Goal: Check status: Check status

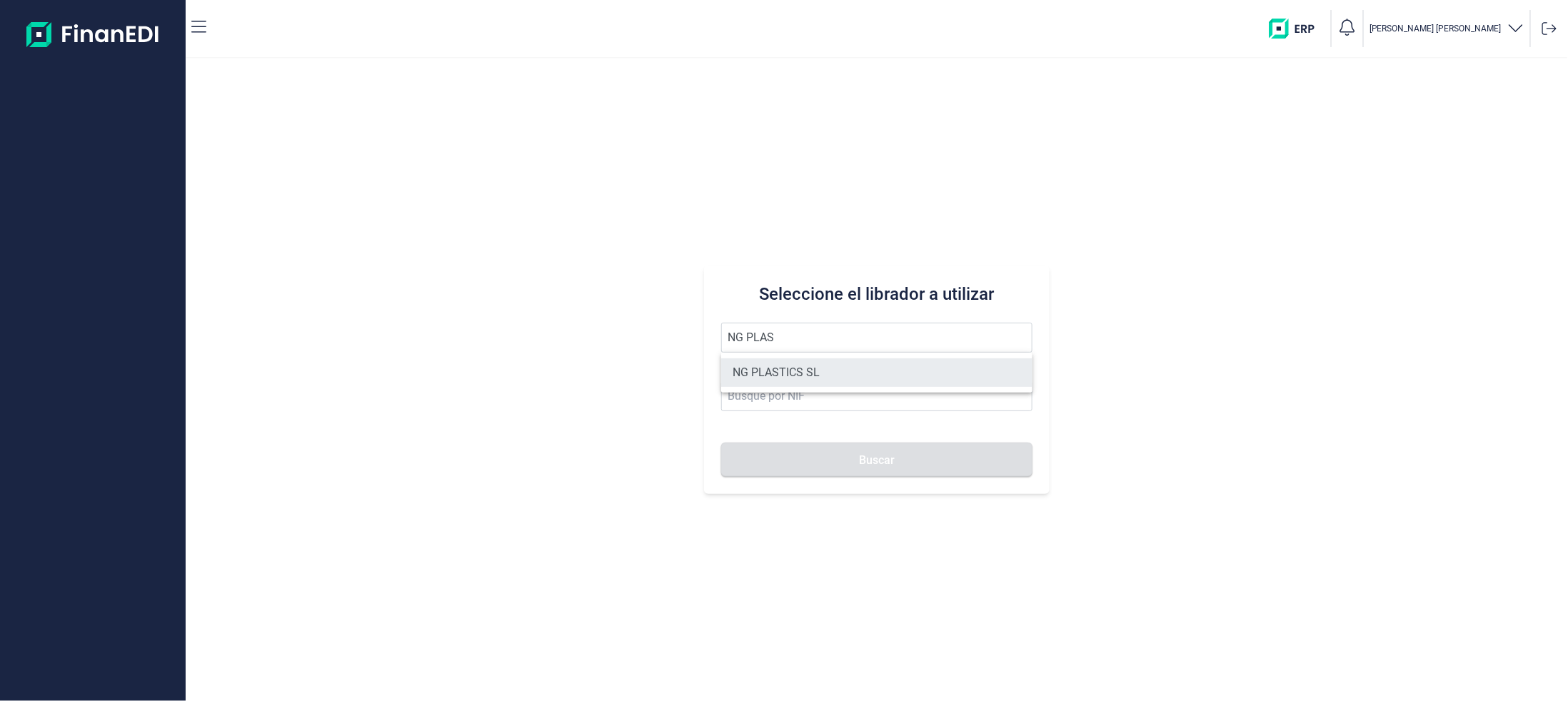
click at [773, 370] on li "NG PLASTICS SL" at bounding box center [877, 372] width 312 height 28
type input "NG PLASTICS SL"
type input "B66162702"
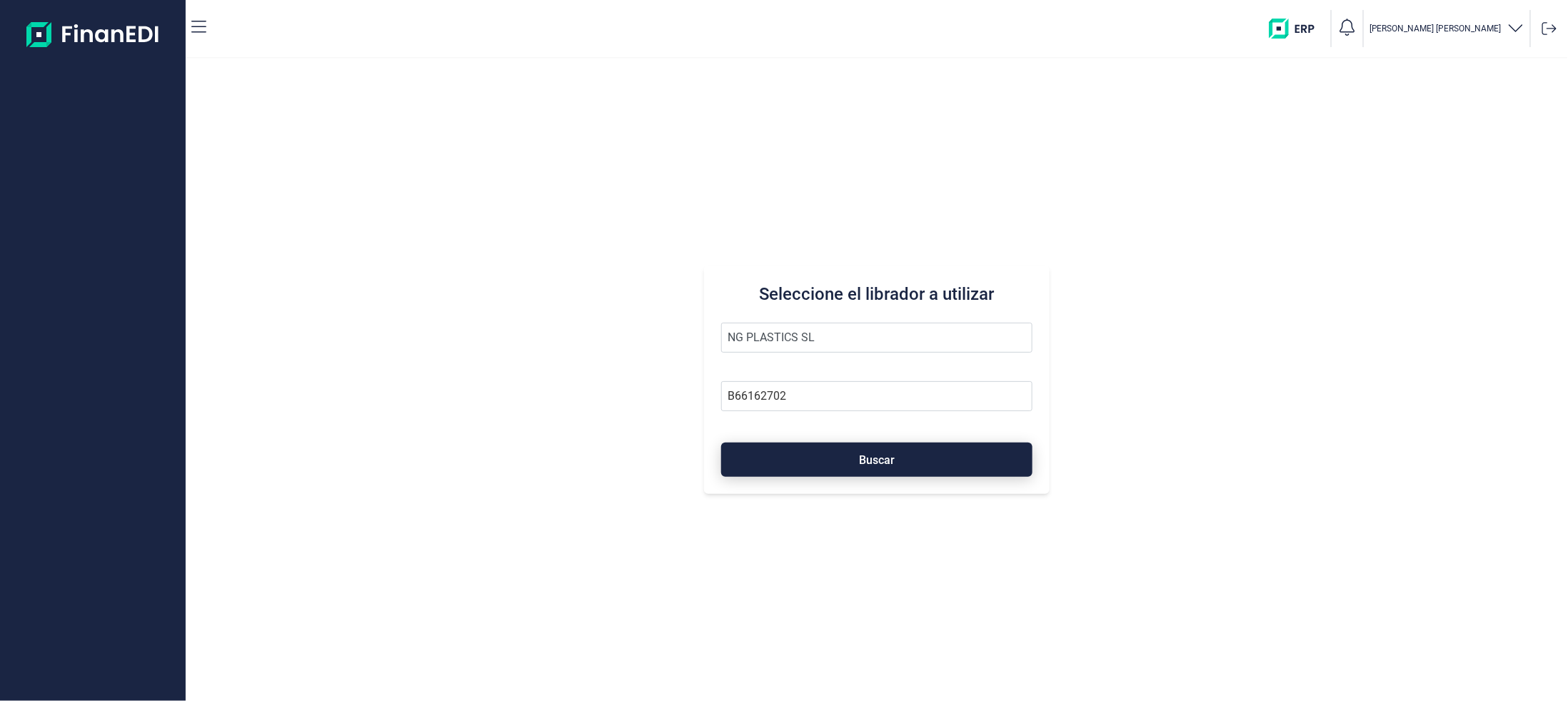
click at [812, 466] on button "Buscar" at bounding box center [877, 459] width 312 height 34
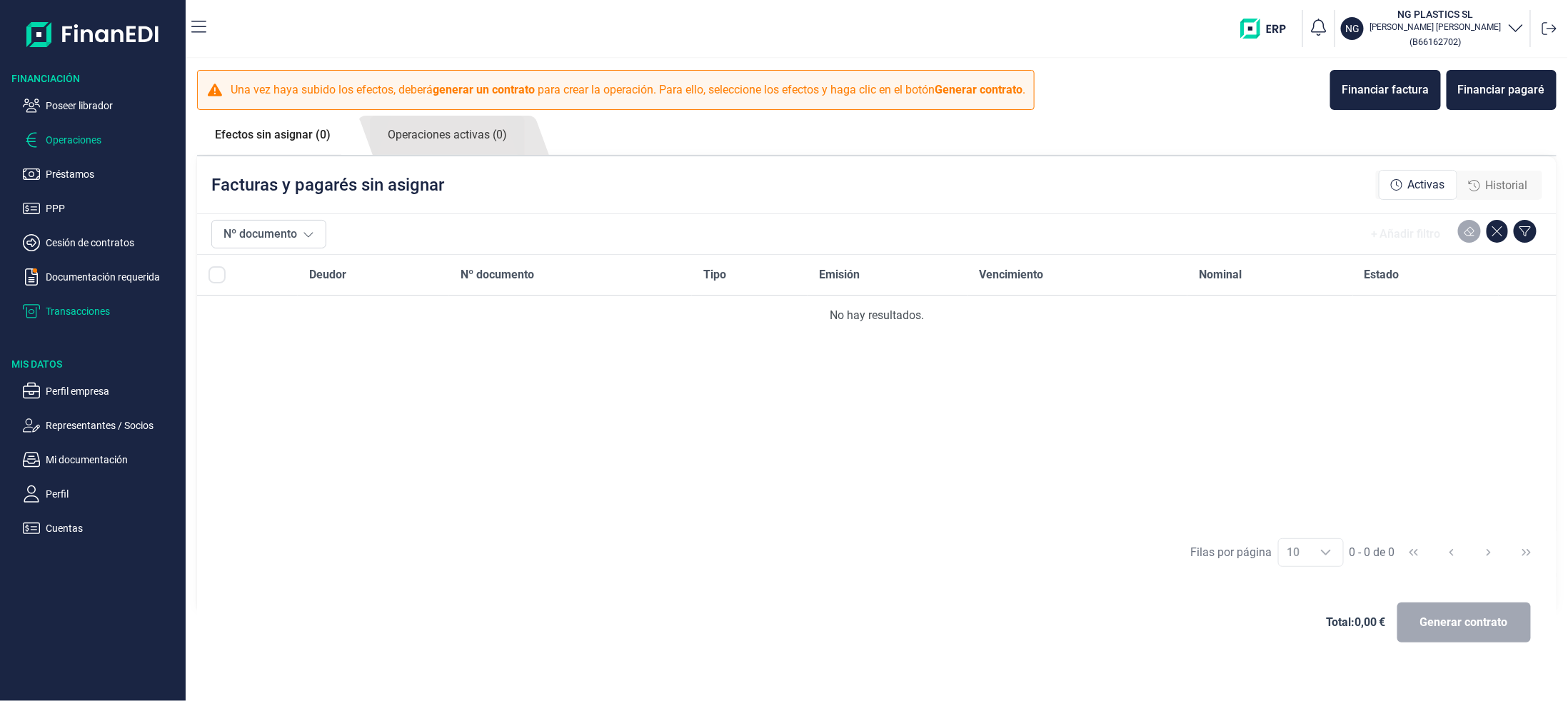
click at [65, 311] on p "Transacciones" at bounding box center [113, 311] width 135 height 17
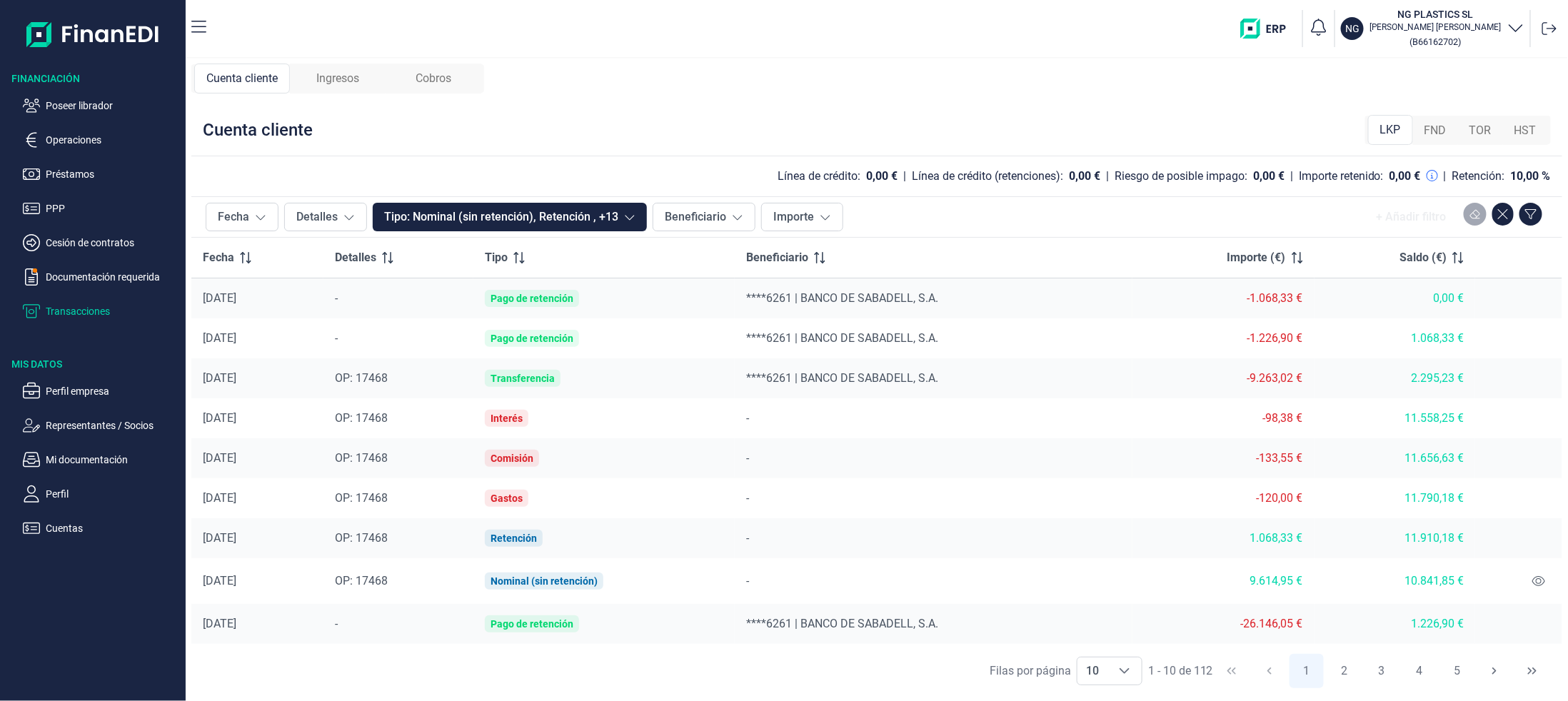
click at [324, 80] on span "Ingresos" at bounding box center [338, 78] width 43 height 17
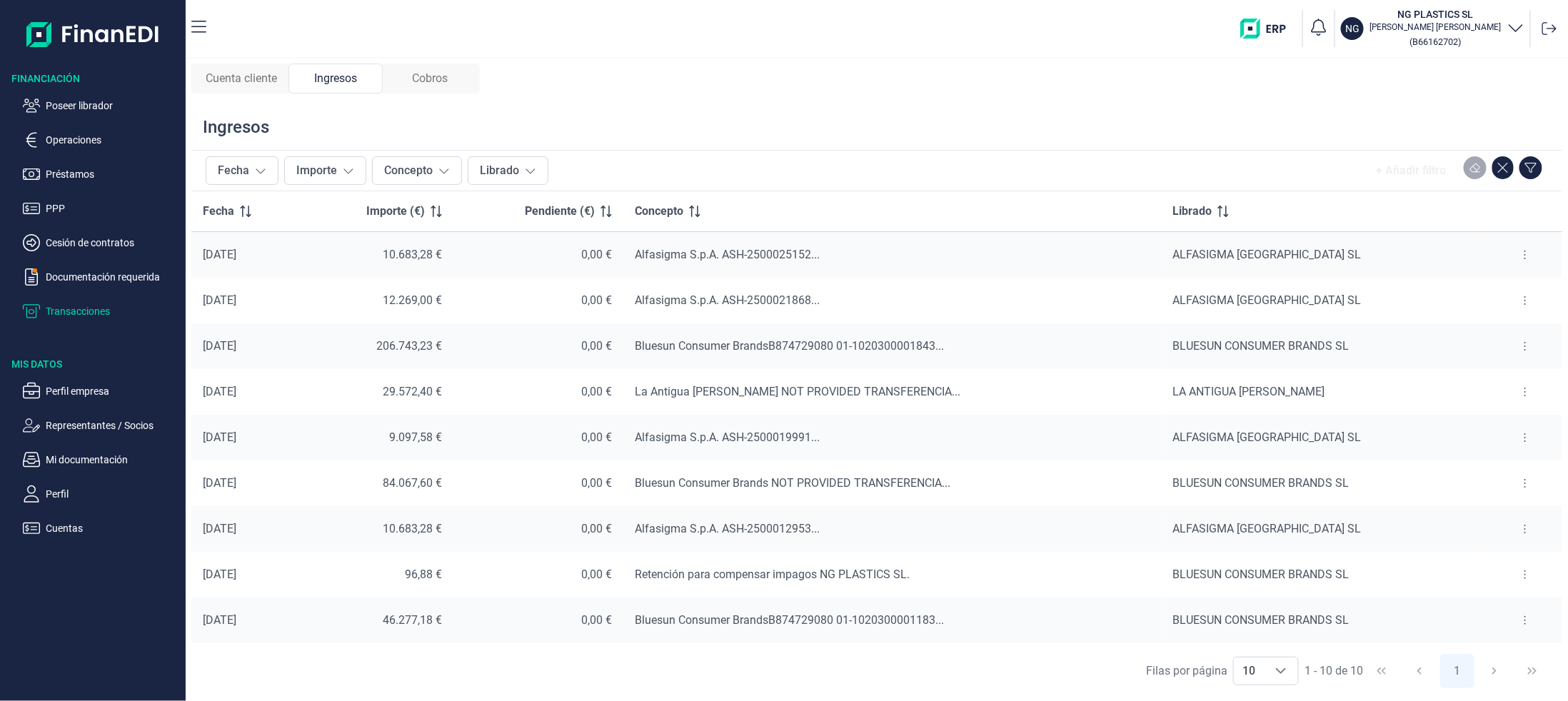
click at [435, 71] on span "Cobros" at bounding box center [430, 78] width 36 height 17
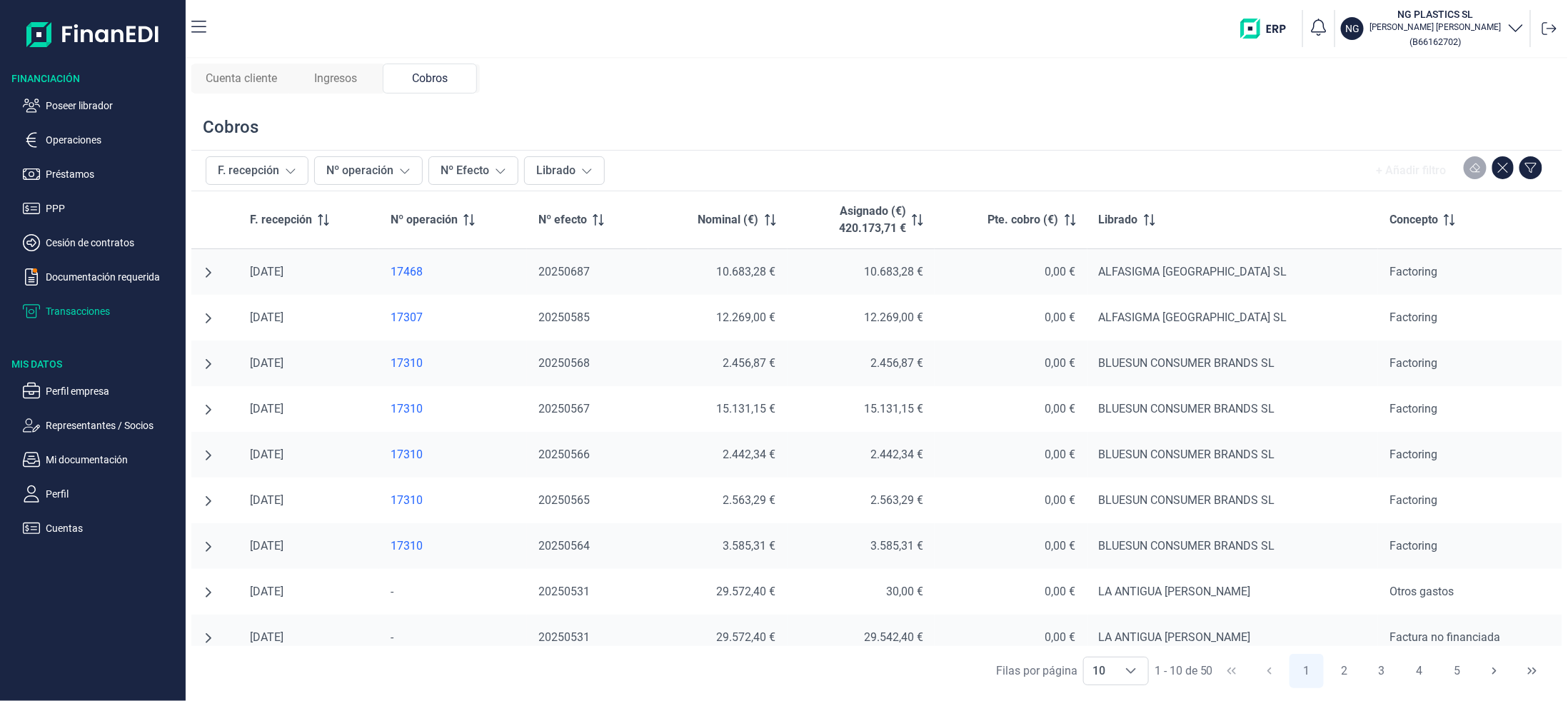
click at [329, 78] on span "Ingresos" at bounding box center [336, 78] width 43 height 17
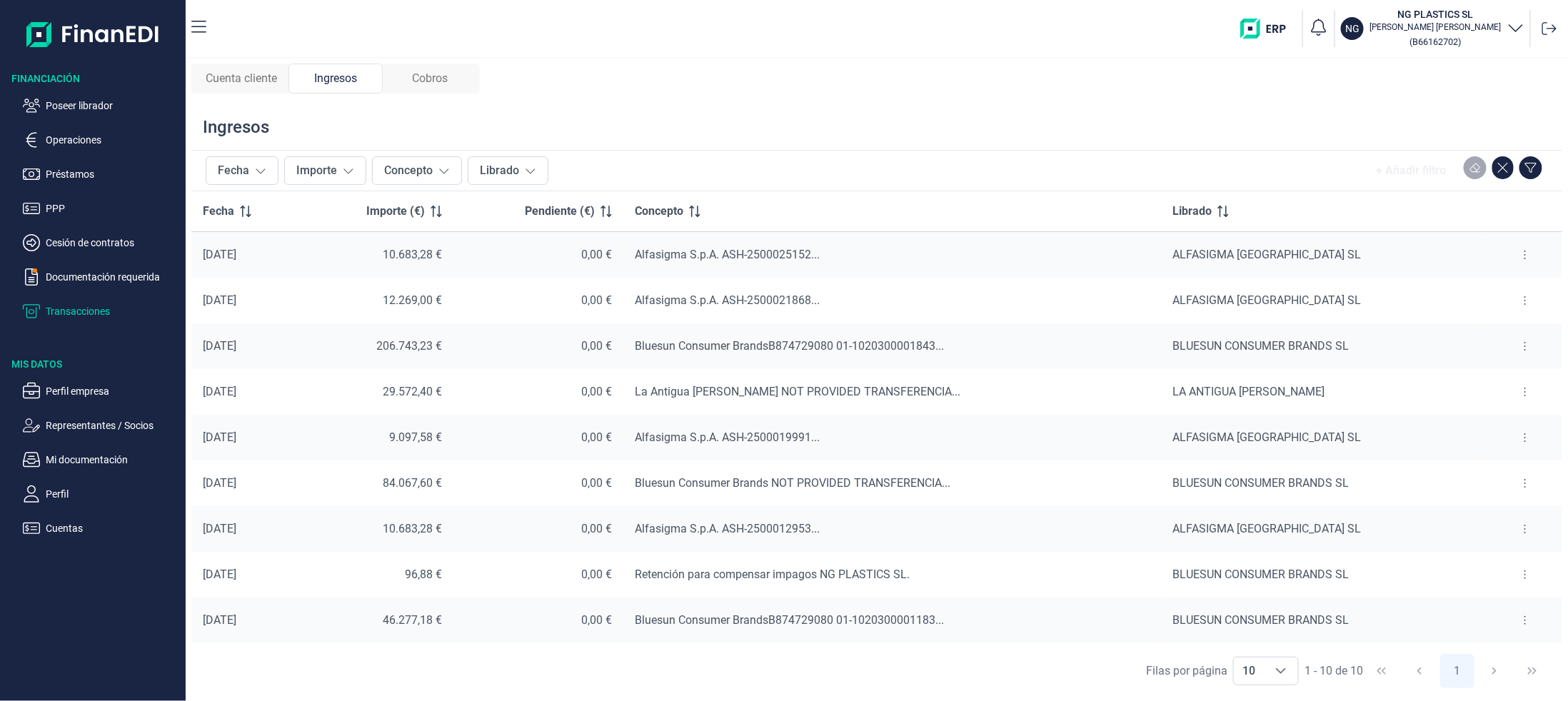
click at [431, 84] on span "Cobros" at bounding box center [430, 78] width 36 height 17
